Goal: Task Accomplishment & Management: Manage account settings

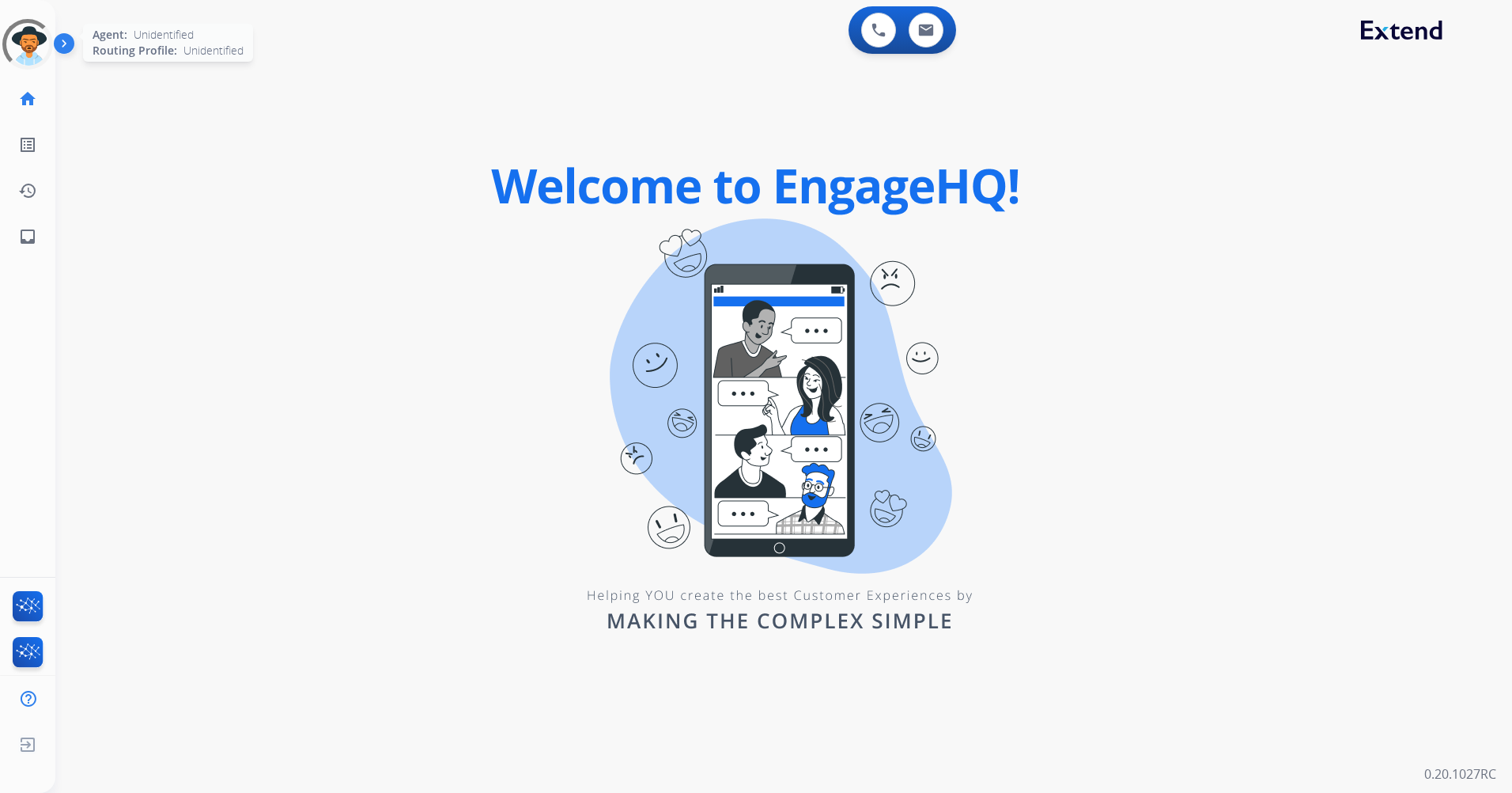
click at [37, 42] on div at bounding box center [28, 44] width 57 height 57
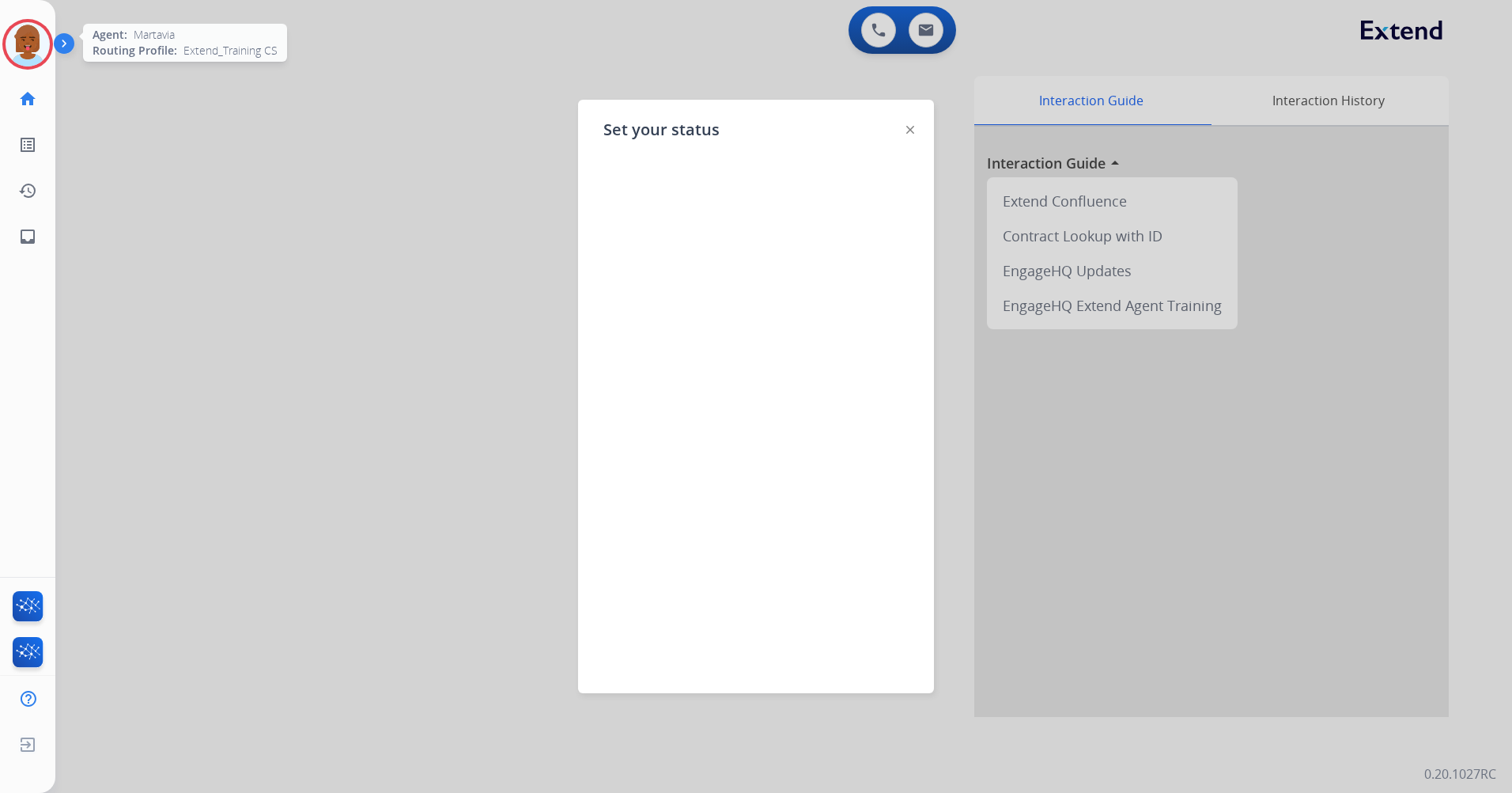
drag, startPoint x: 679, startPoint y: 705, endPoint x: 658, endPoint y: 746, distance: 46.1
click at [655, 774] on div at bounding box center [756, 396] width 1512 height 793
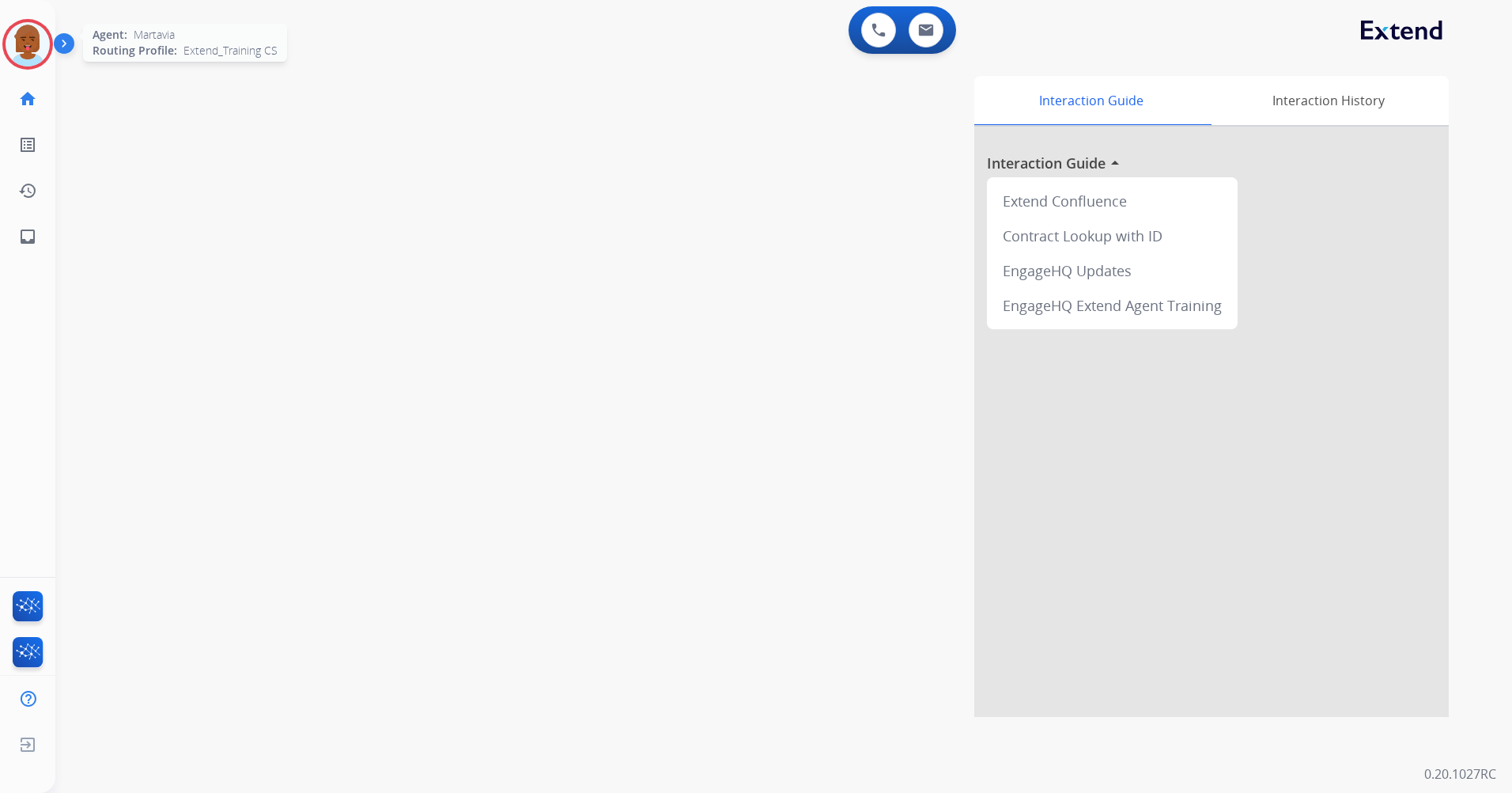
click at [31, 46] on img at bounding box center [28, 44] width 44 height 44
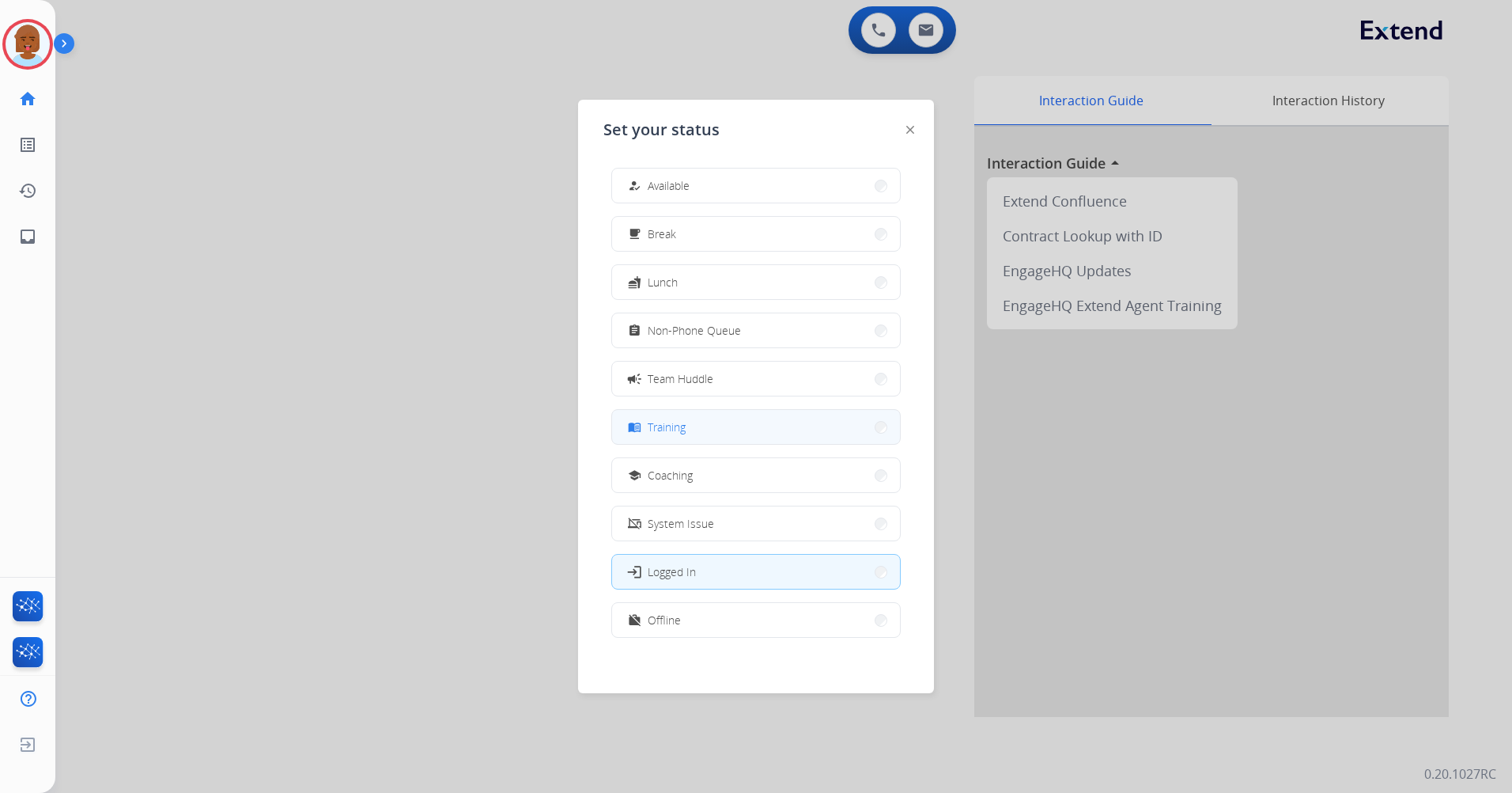
drag, startPoint x: 686, startPoint y: 427, endPoint x: 629, endPoint y: 414, distance: 58.5
click at [686, 426] on span "Training" at bounding box center [666, 427] width 38 height 17
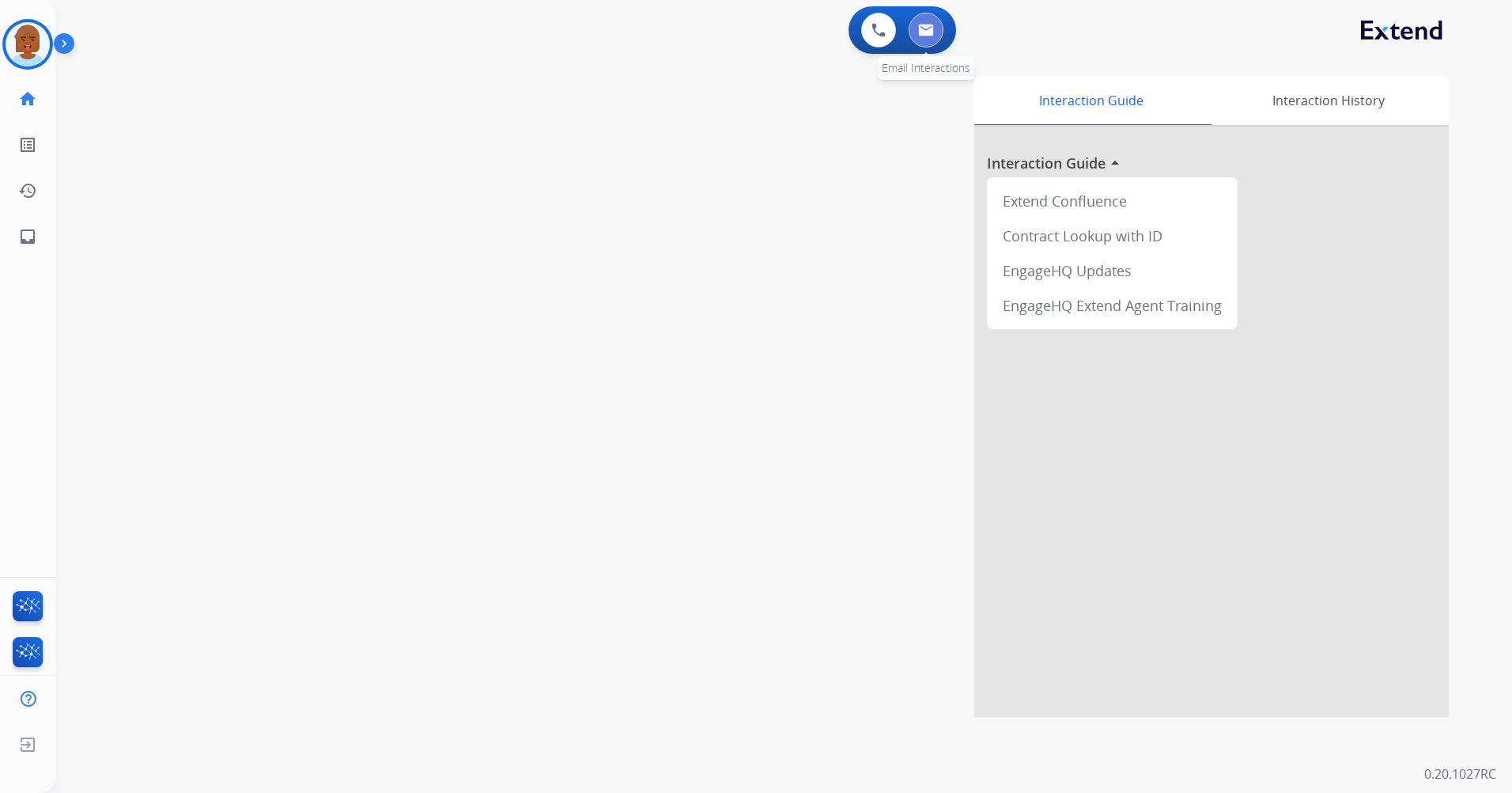
click at [928, 33] on img at bounding box center [925, 30] width 16 height 13
select select "**********"
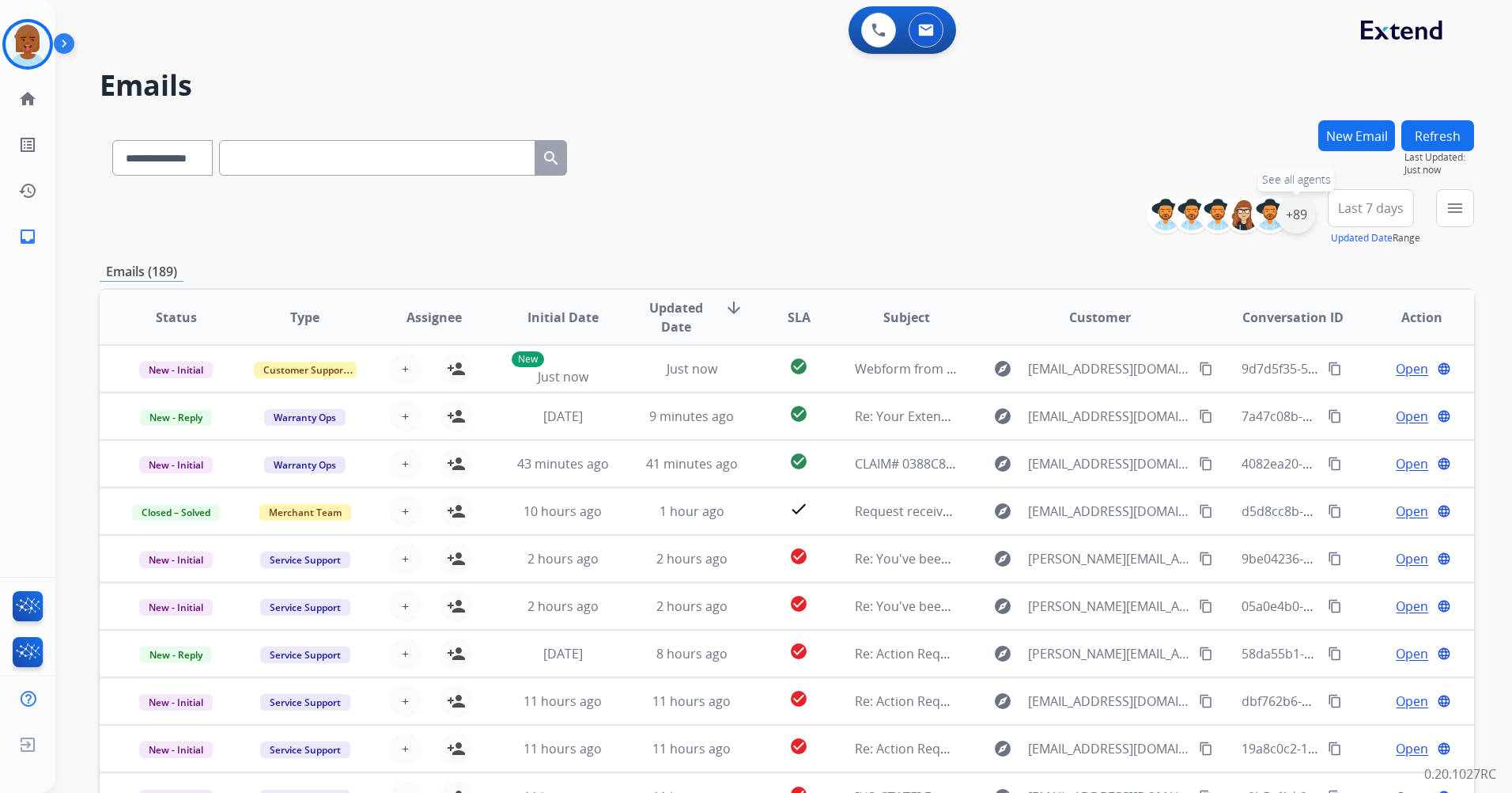
click at [1284, 213] on div "+89" at bounding box center [1296, 213] width 38 height 38
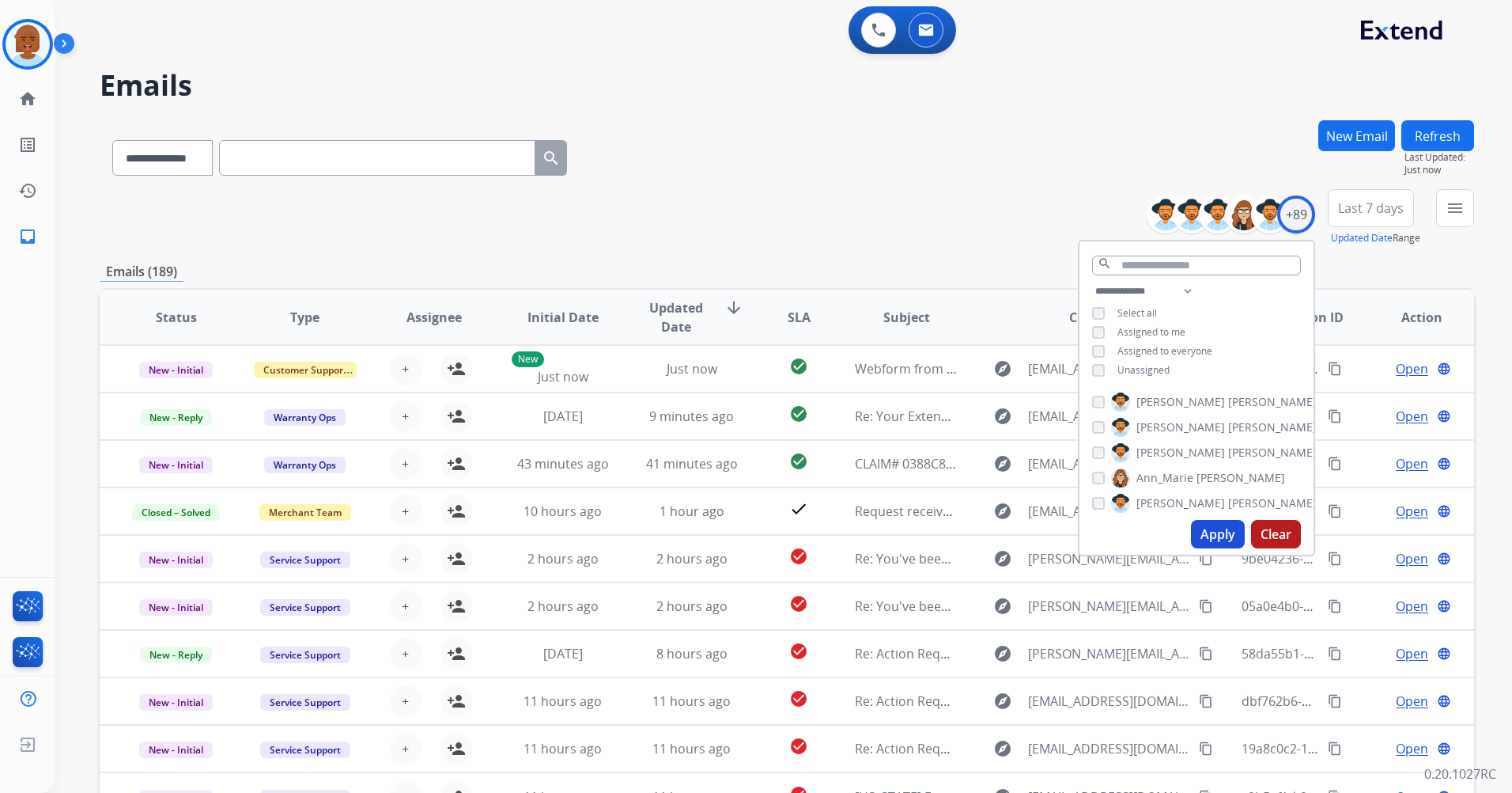
click at [1138, 375] on div "**********" at bounding box center [1197, 332] width 235 height 101
click at [1136, 370] on span "Unassigned" at bounding box center [1143, 370] width 52 height 14
click at [1200, 528] on button "Apply" at bounding box center [1218, 534] width 53 height 29
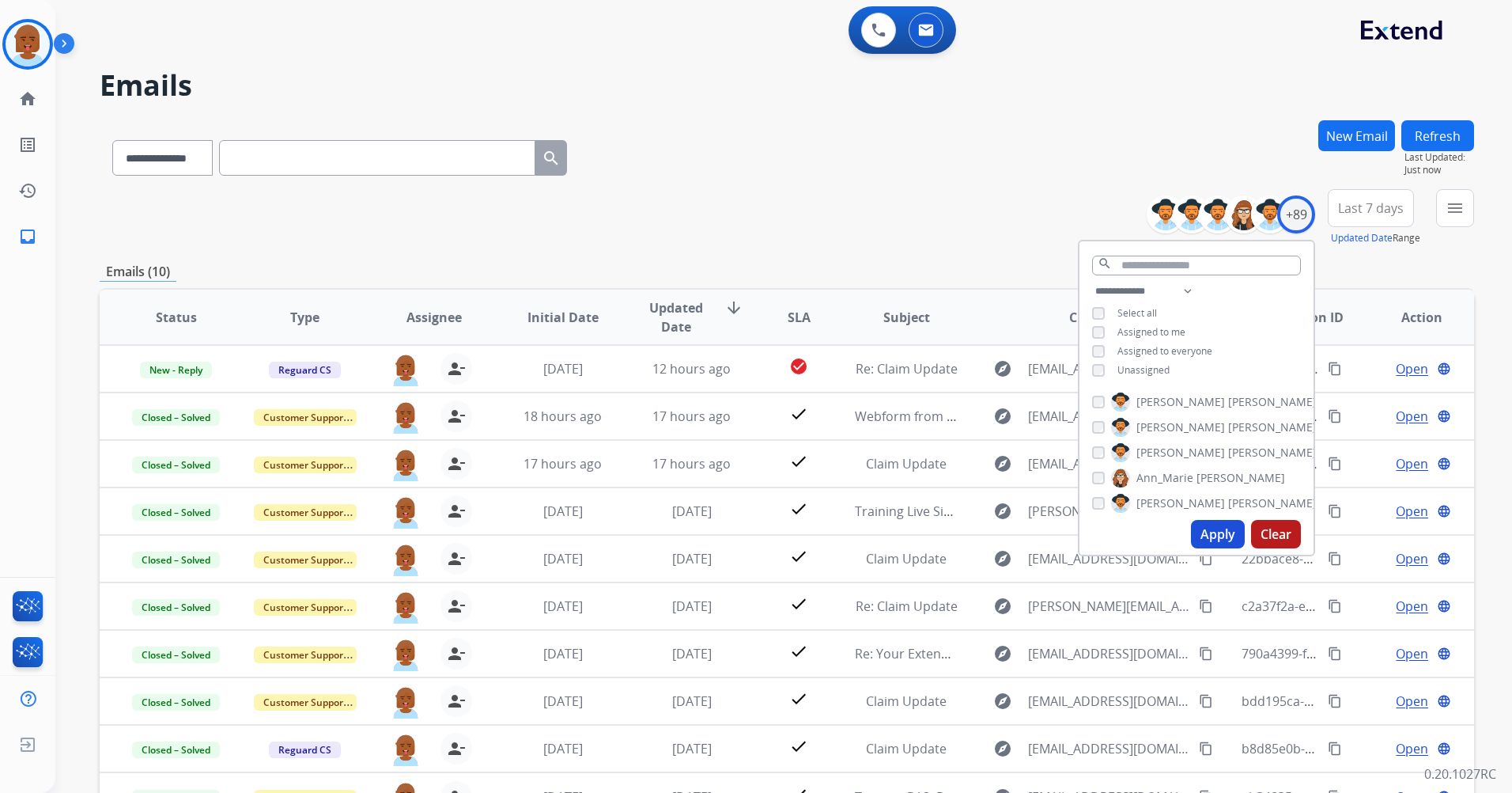
click at [882, 244] on div "**********" at bounding box center [786, 218] width 1374 height 57
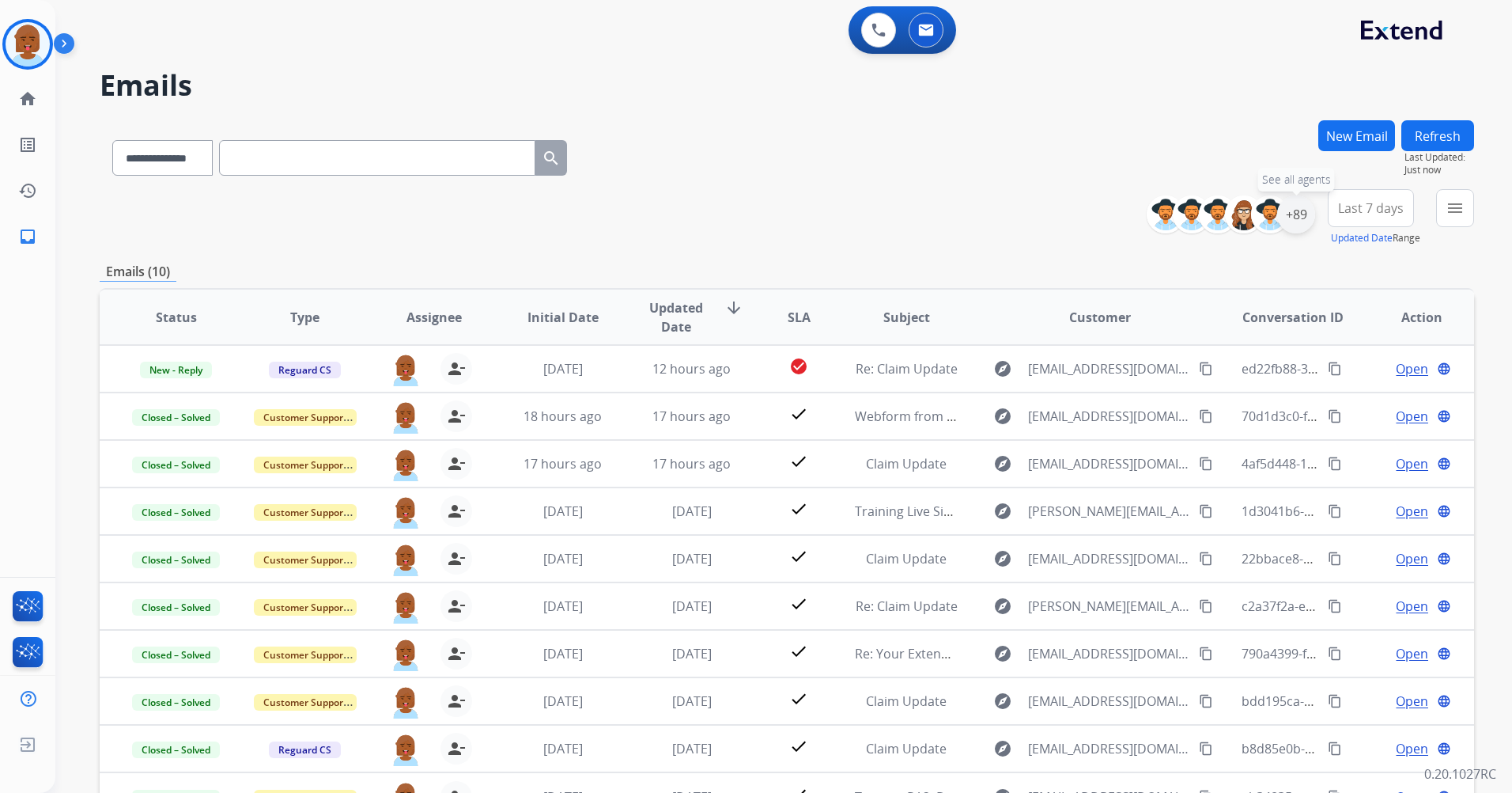
click at [1300, 226] on div "+89" at bounding box center [1296, 213] width 38 height 38
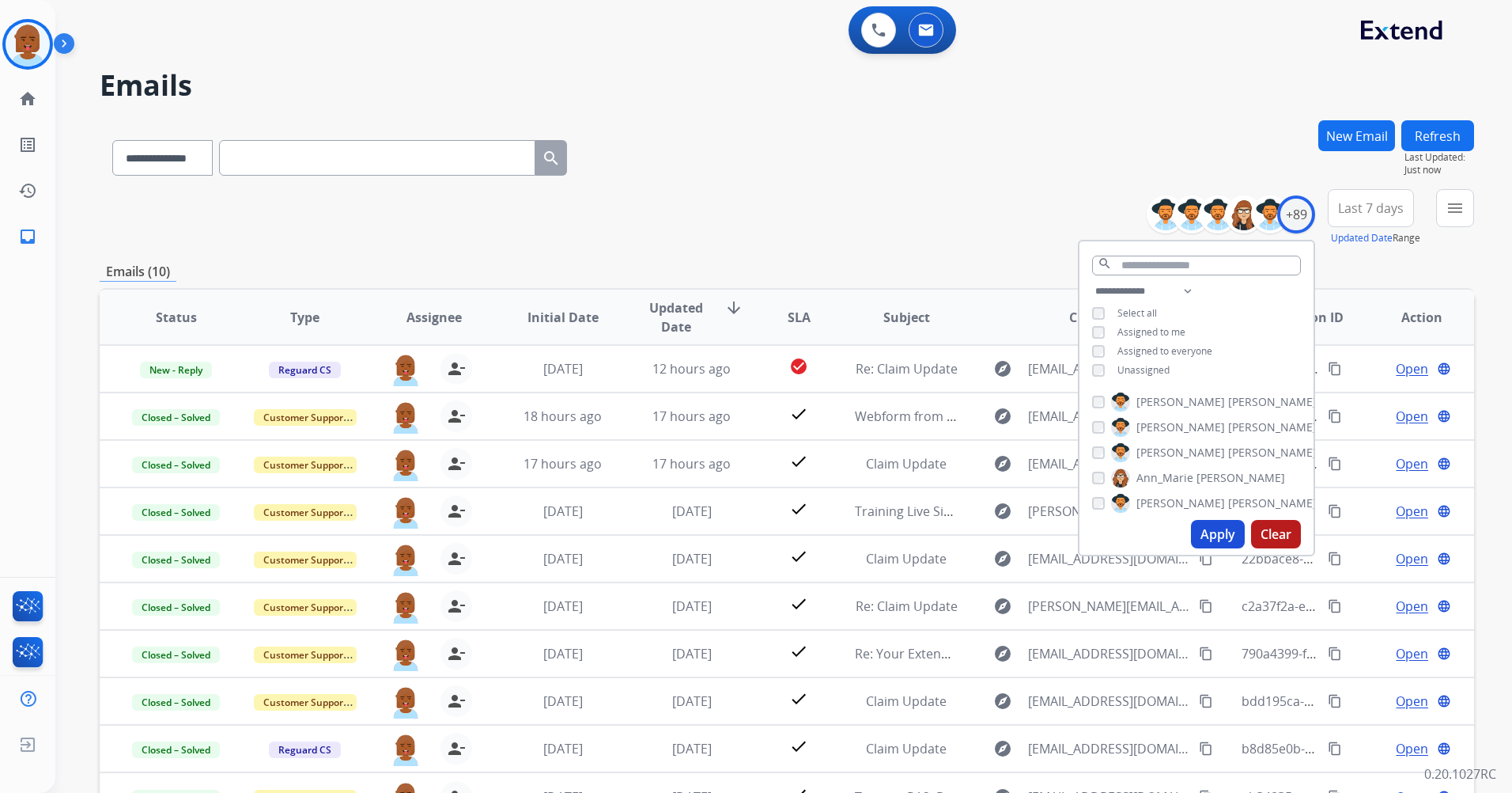
click at [1214, 533] on button "Apply" at bounding box center [1218, 534] width 53 height 29
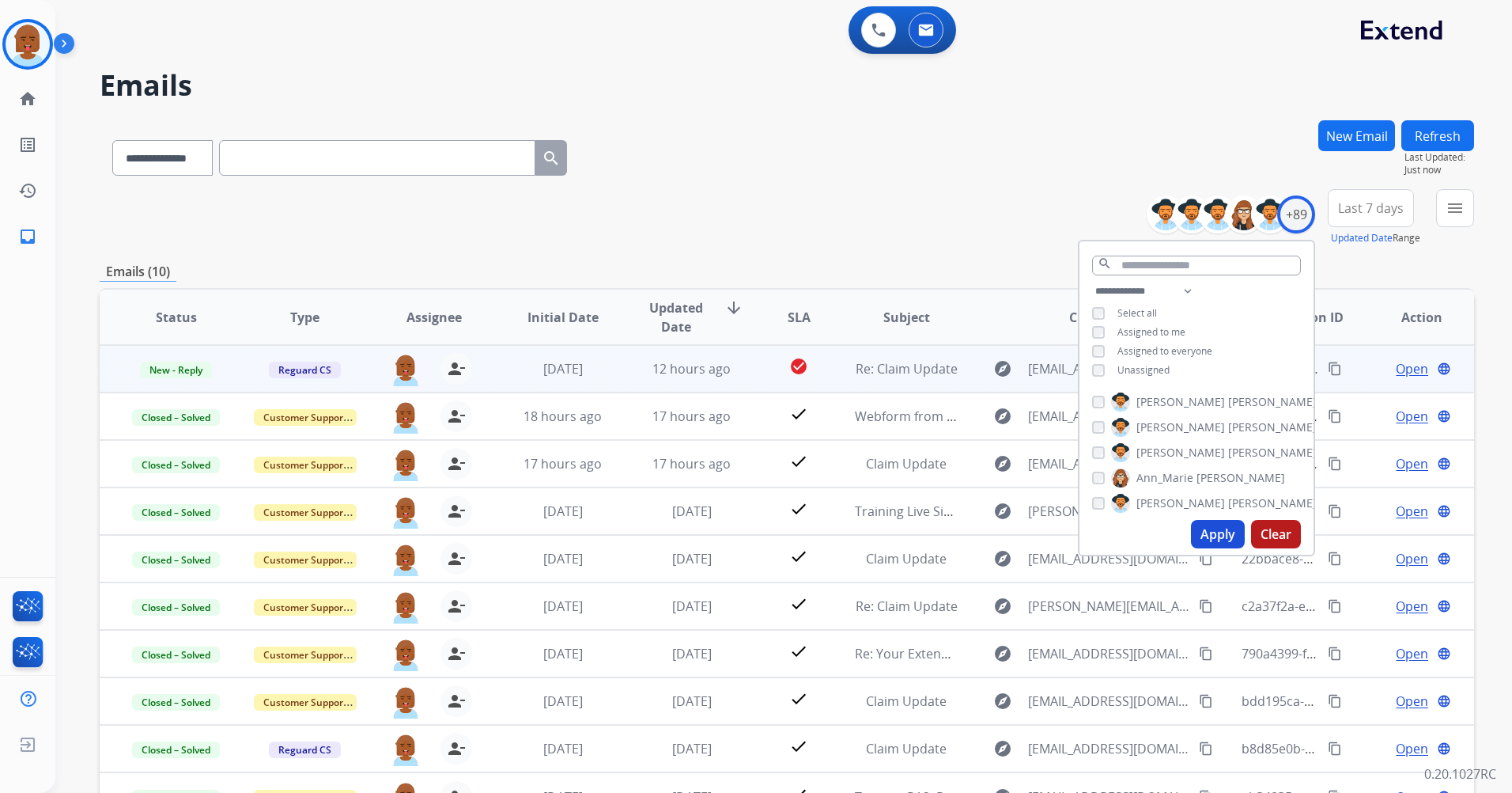
click at [744, 379] on td "check_circle" at bounding box center [787, 369] width 86 height 48
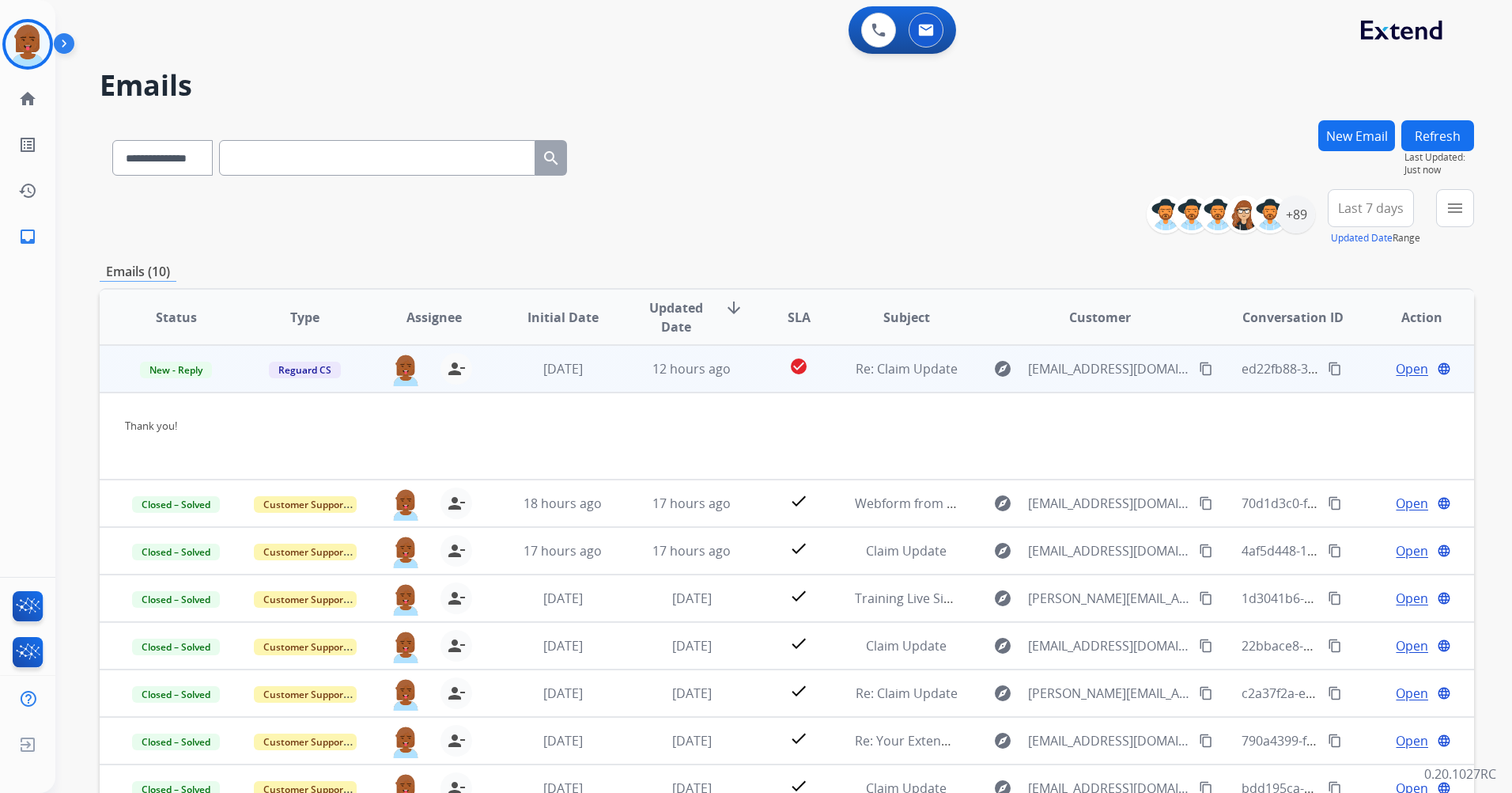
click at [1408, 360] on span "Open" at bounding box center [1412, 368] width 32 height 19
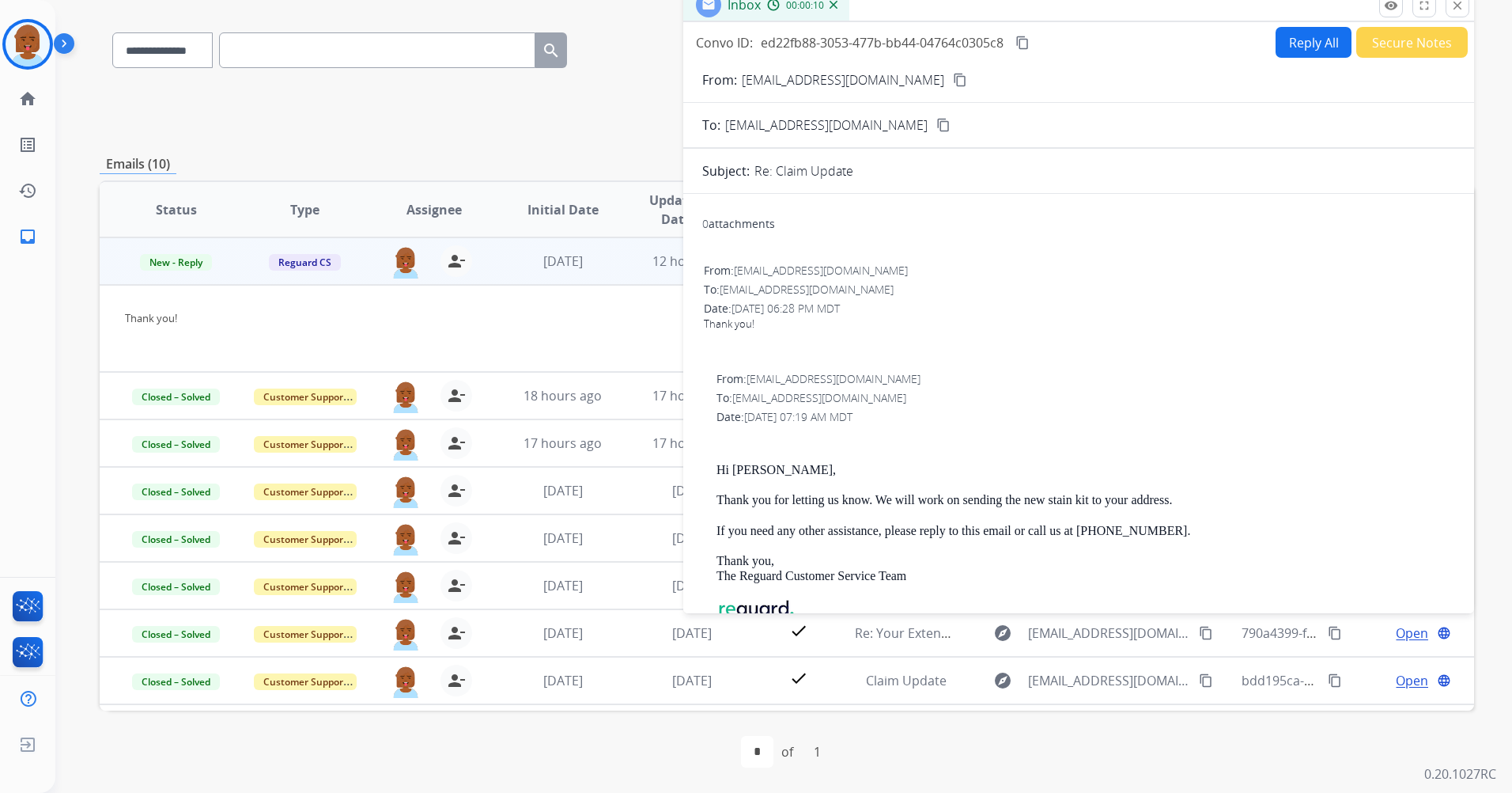
click at [434, 328] on div "Thank you!" at bounding box center [658, 328] width 1066 height 35
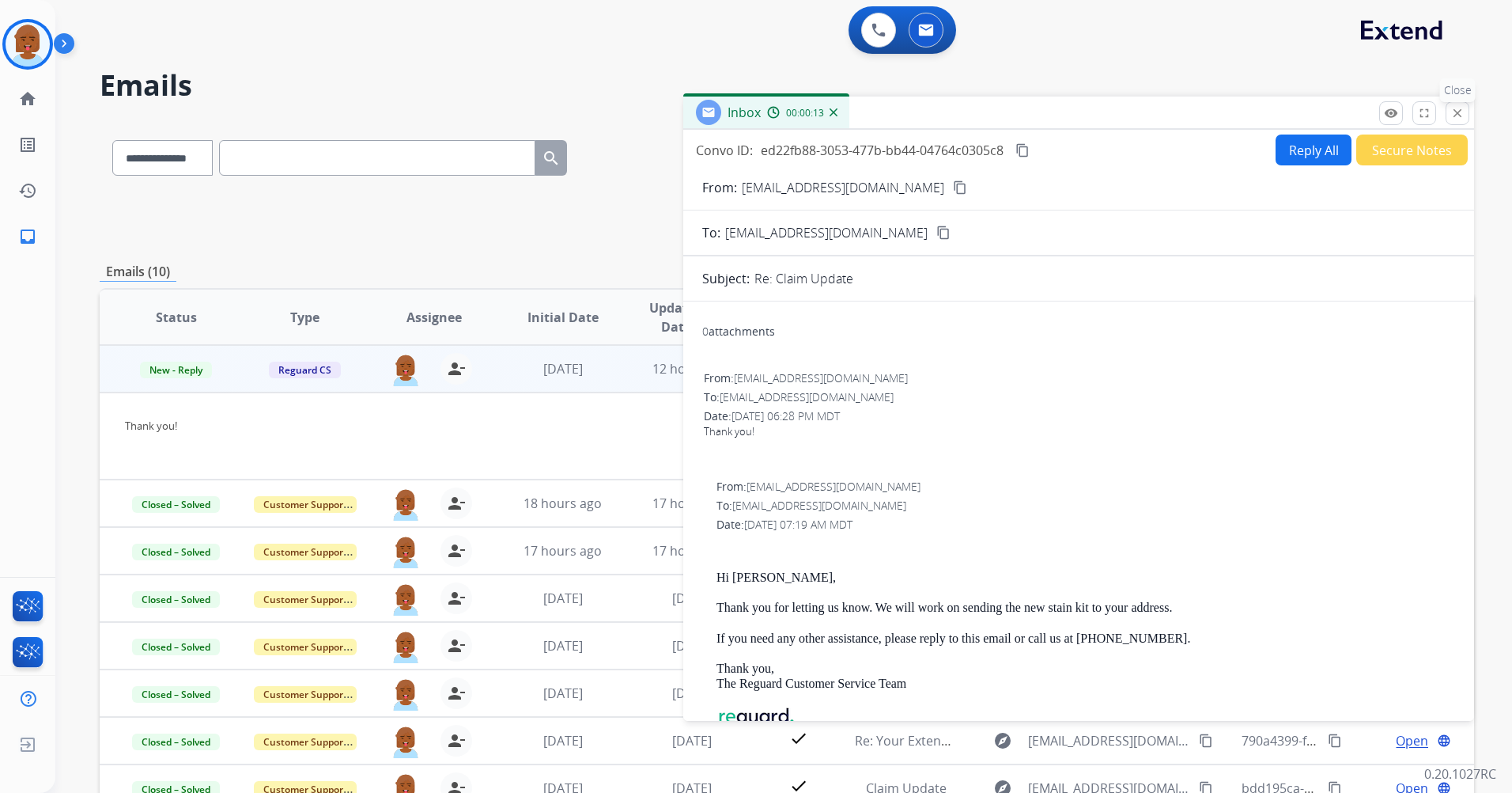
click at [1453, 119] on mat-icon "close" at bounding box center [1457, 112] width 14 height 14
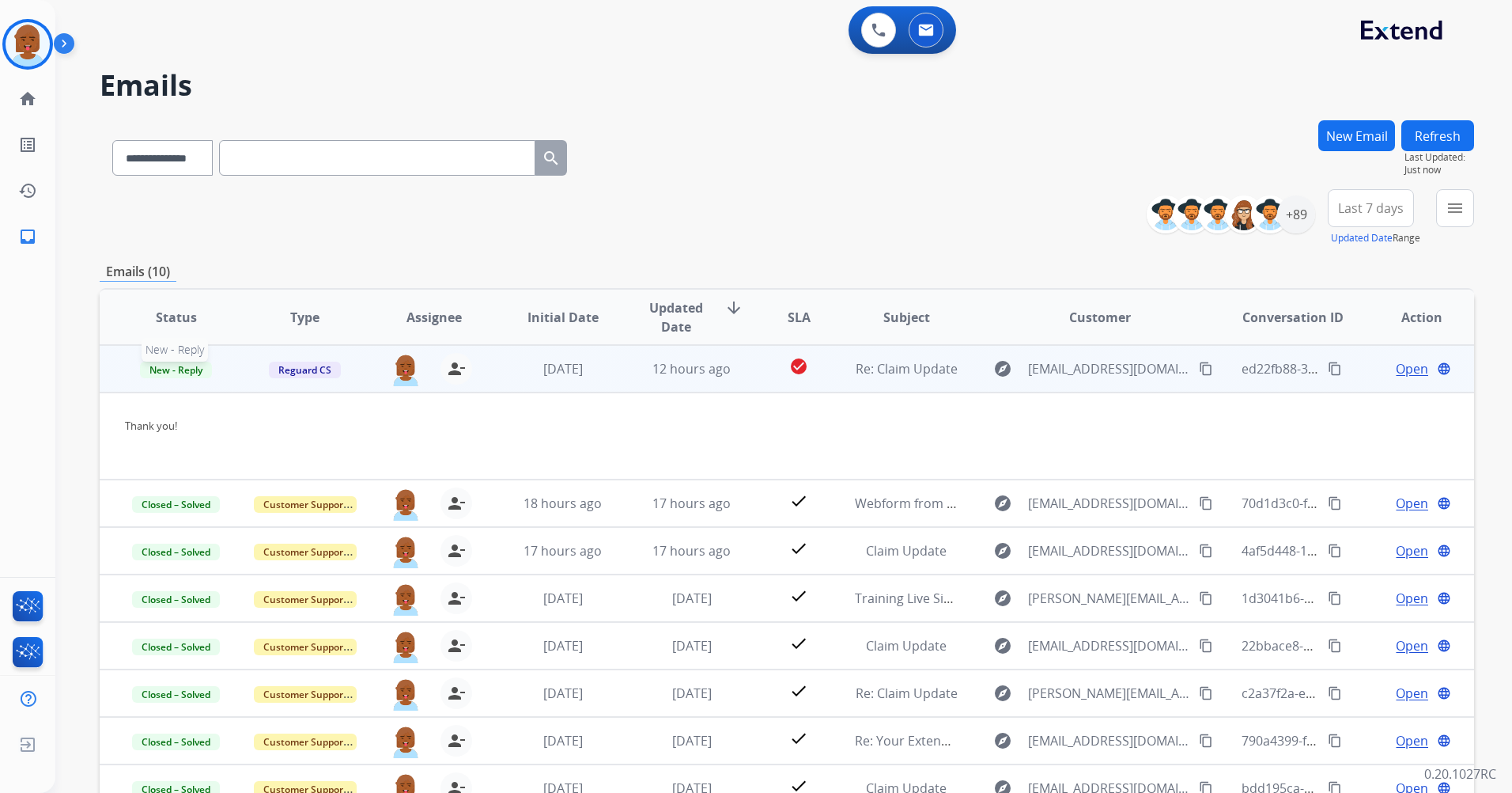
click at [151, 369] on span "New - Reply" at bounding box center [176, 370] width 72 height 17
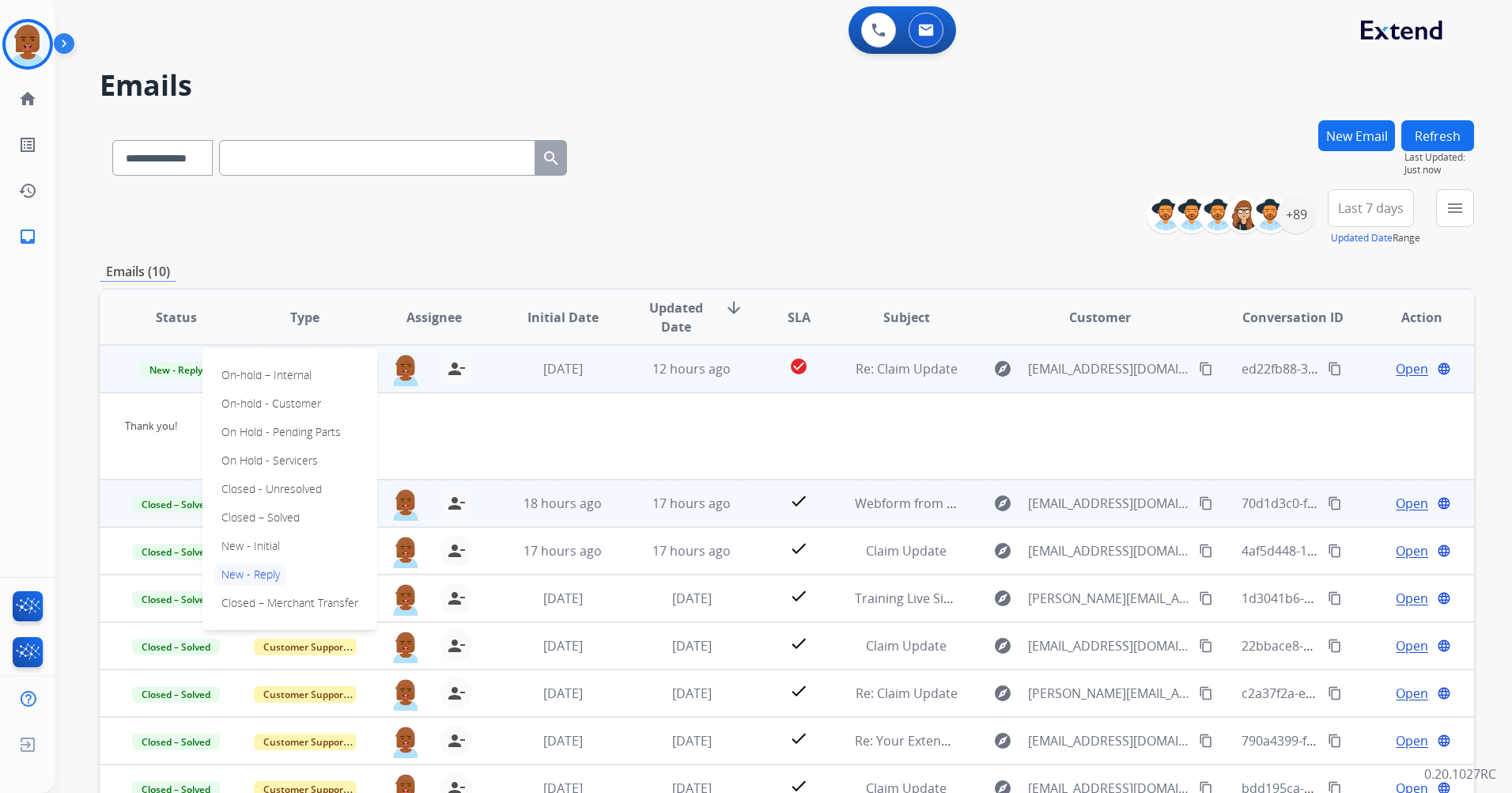
click at [251, 522] on p "Closed – Solved" at bounding box center [260, 517] width 91 height 22
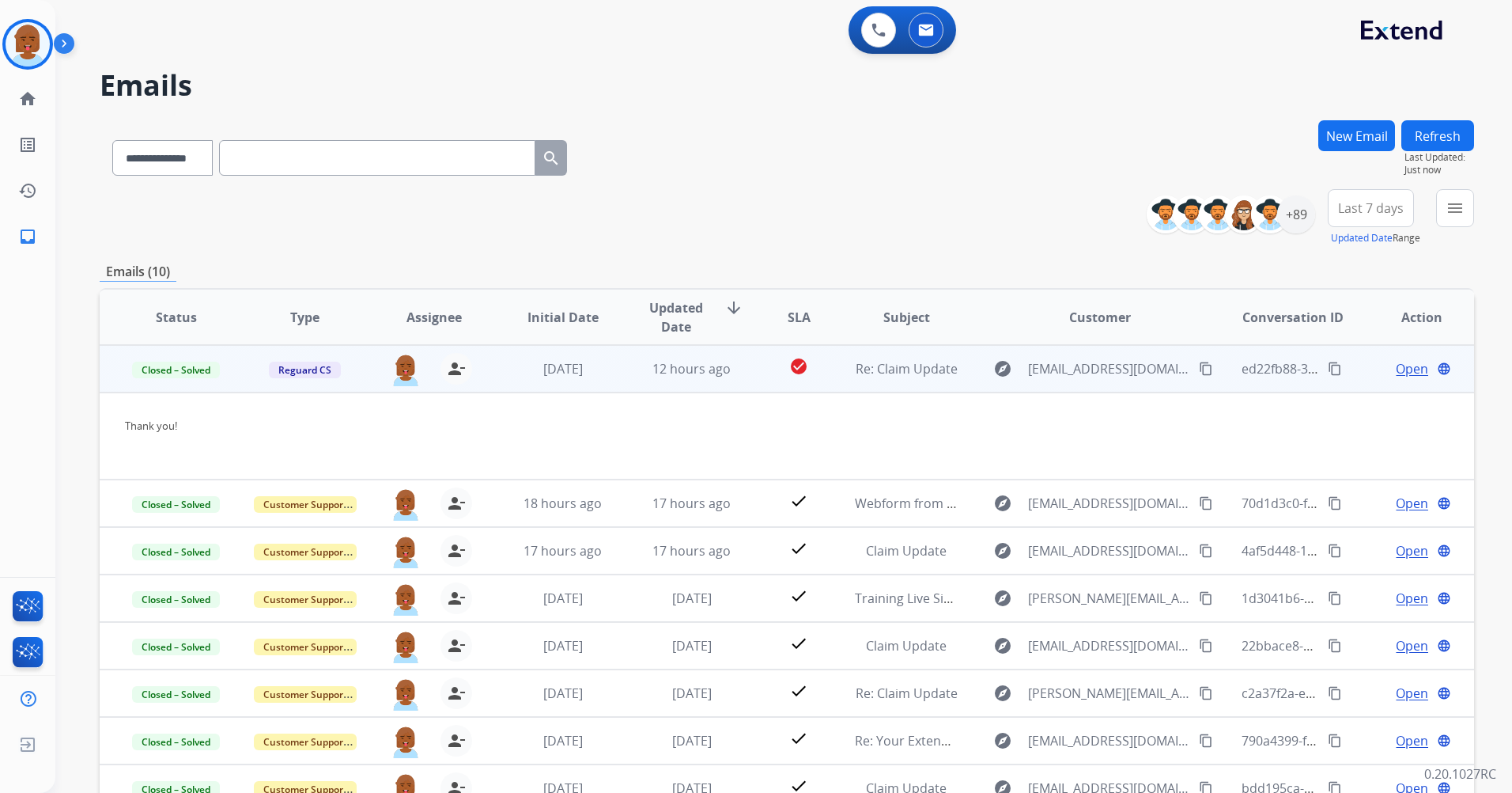
click at [361, 444] on div "Thank you!" at bounding box center [658, 436] width 1066 height 35
click at [493, 438] on div "Thank you!" at bounding box center [658, 436] width 1066 height 35
click at [1456, 121] on button "Refresh" at bounding box center [1438, 136] width 73 height 31
